Goal: Information Seeking & Learning: Learn about a topic

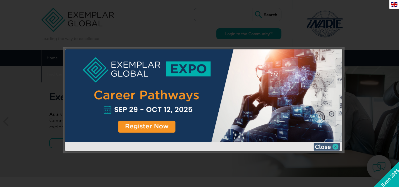
click at [322, 148] on img at bounding box center [326, 146] width 26 height 8
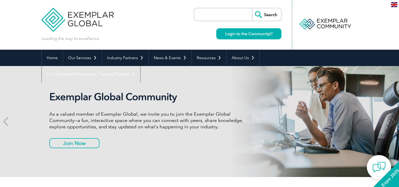
click at [215, 13] on input "search" at bounding box center [224, 14] width 55 height 13
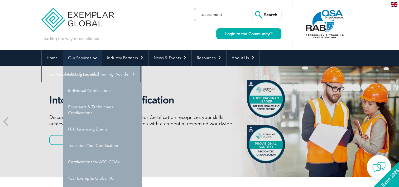
type input "assessment"
click at [252, 8] on input "Search" at bounding box center [266, 14] width 29 height 13
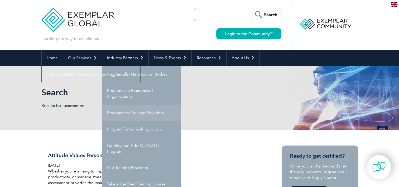
click at [123, 112] on link "Programs for Training Providers" at bounding box center [141, 112] width 79 height 16
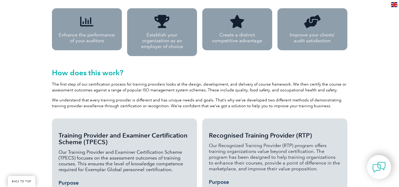
scroll to position [410, 0]
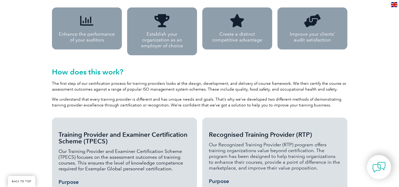
click at [39, 115] on div "Take your courses to the next level with Exemplar Global We are proud to partne…" at bounding box center [199, 54] width 399 height 695
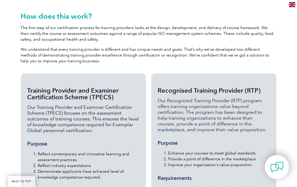
scroll to position [446, 0]
